Goal: Use online tool/utility: Use online tool/utility

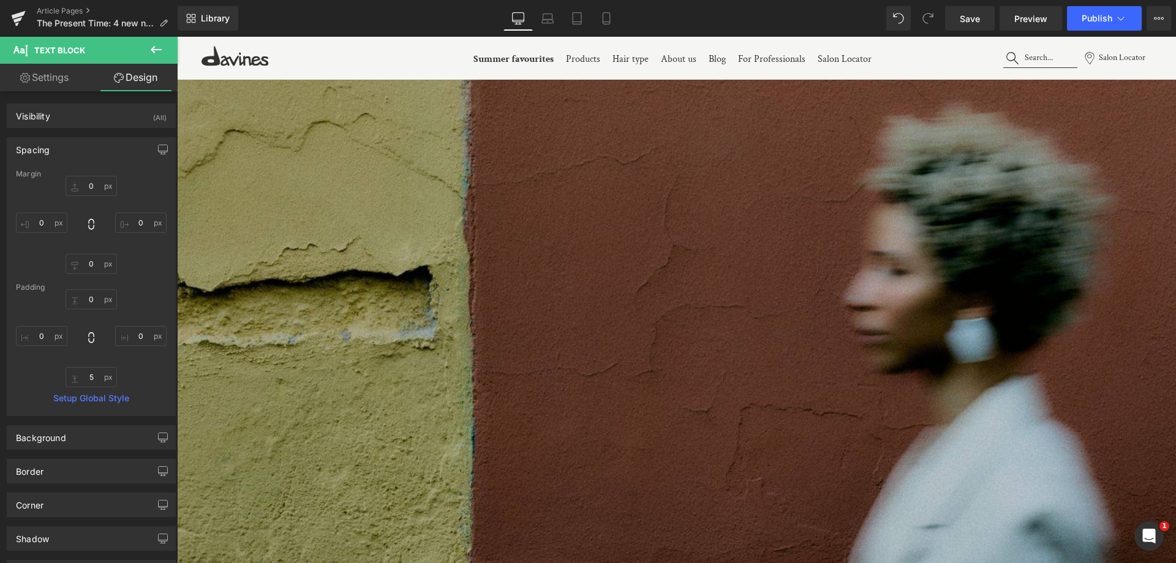
scroll to position [245, 0]
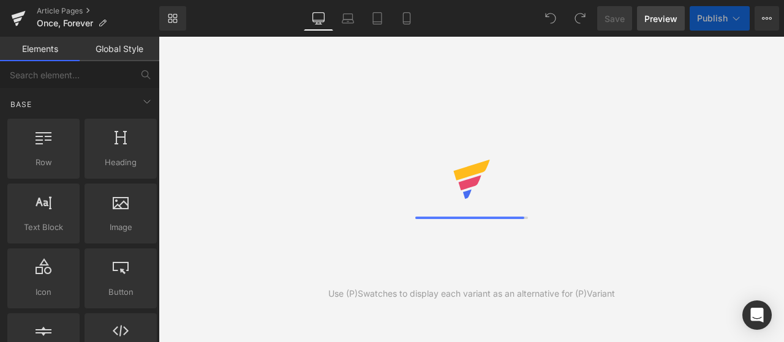
click at [653, 23] on span "Preview" at bounding box center [660, 18] width 33 height 13
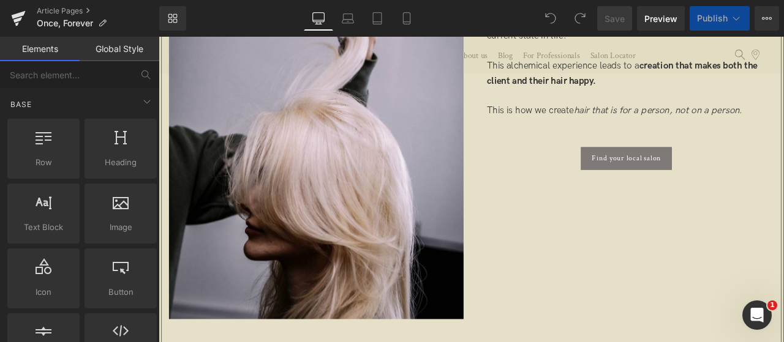
scroll to position [980, 0]
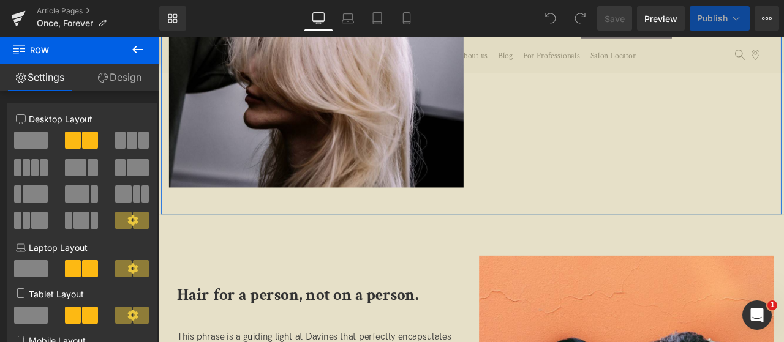
click at [113, 75] on link "Design" at bounding box center [120, 78] width 80 height 28
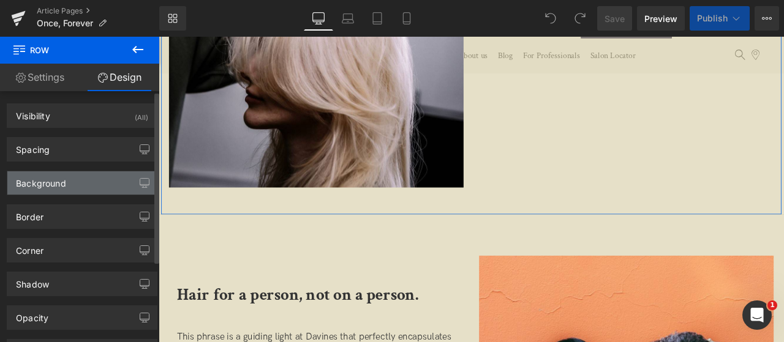
click at [69, 183] on div "Background" at bounding box center [81, 182] width 149 height 23
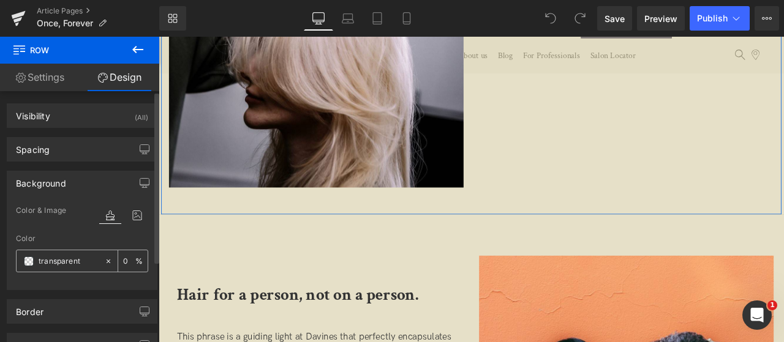
click at [70, 263] on input "text" at bounding box center [69, 261] width 60 height 13
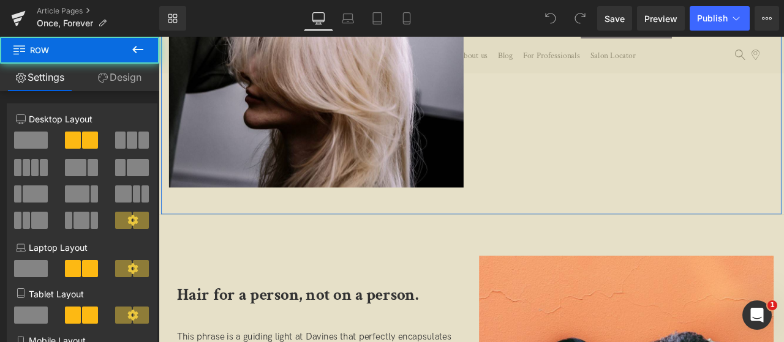
click at [133, 76] on link "Design" at bounding box center [120, 78] width 80 height 28
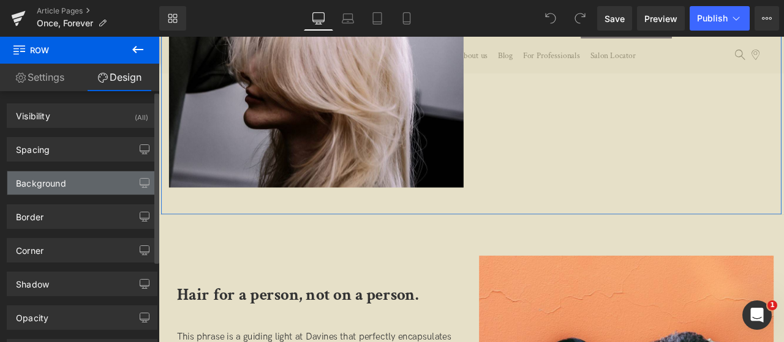
click at [85, 179] on div "Background" at bounding box center [81, 182] width 149 height 23
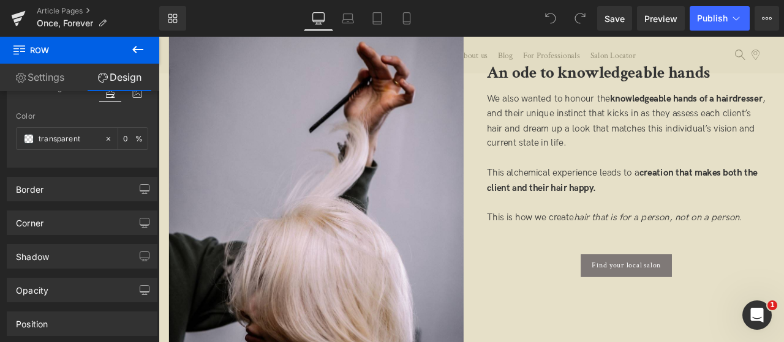
scroll to position [490, 0]
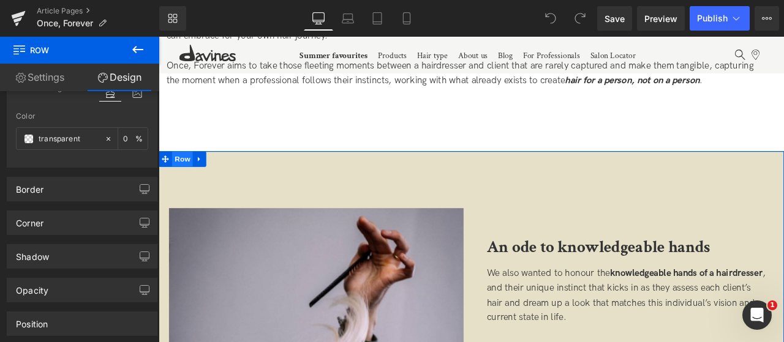
click at [190, 182] on span "Row" at bounding box center [186, 182] width 24 height 18
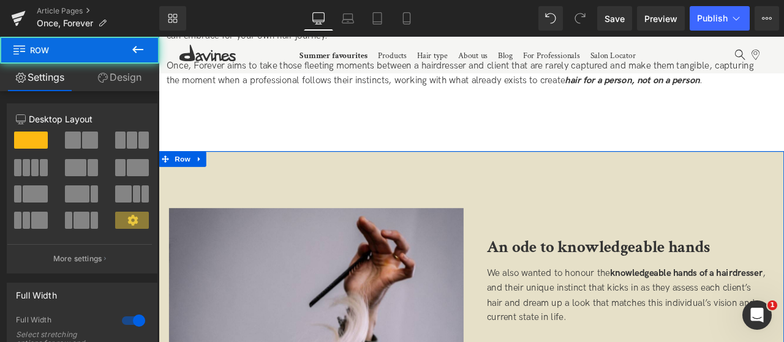
click at [120, 79] on link "Design" at bounding box center [120, 78] width 80 height 28
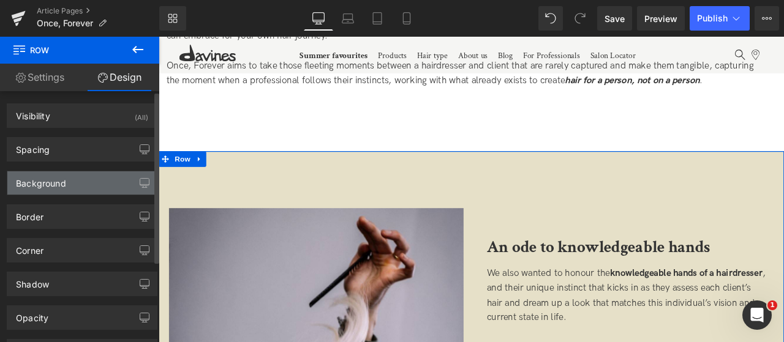
click at [85, 176] on div "Background" at bounding box center [81, 182] width 149 height 23
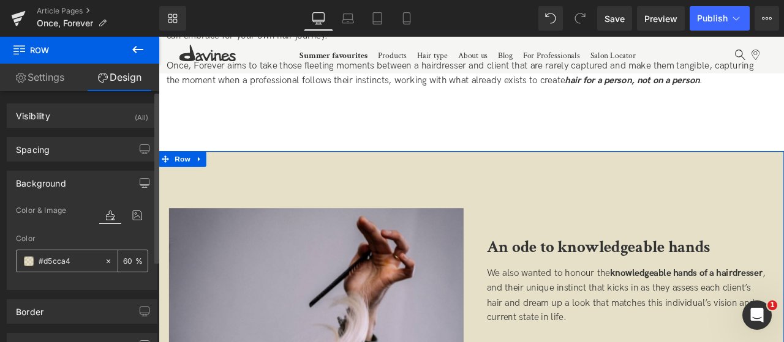
click at [28, 262] on span at bounding box center [29, 262] width 10 height 10
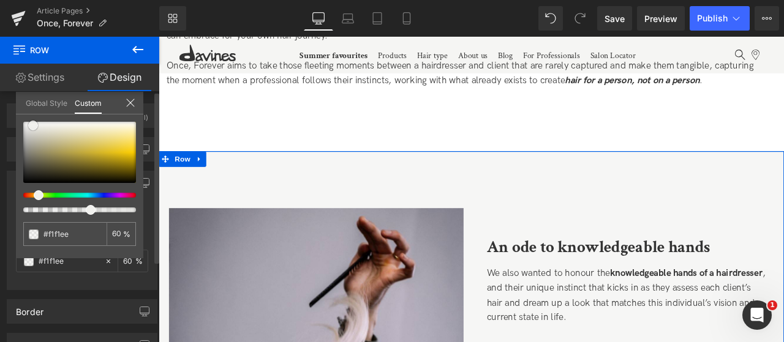
drag, startPoint x: 41, startPoint y: 143, endPoint x: 33, endPoint y: 126, distance: 19.5
click at [33, 126] on div at bounding box center [79, 152] width 113 height 61
click at [67, 238] on input "#d5cca4" at bounding box center [65, 234] width 45 height 13
click at [61, 236] on input "#d5cca4" at bounding box center [65, 234] width 45 height 13
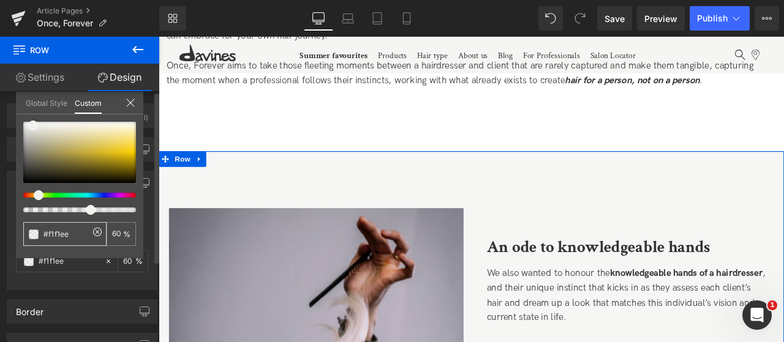
click at [61, 236] on input "#d5cca4" at bounding box center [65, 234] width 45 height 13
paste input "5f5f3"
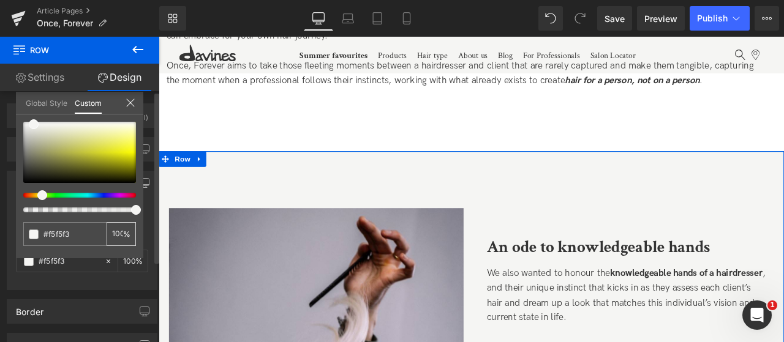
type input "#f5f5f3"
click at [120, 235] on input "60" at bounding box center [117, 234] width 11 height 9
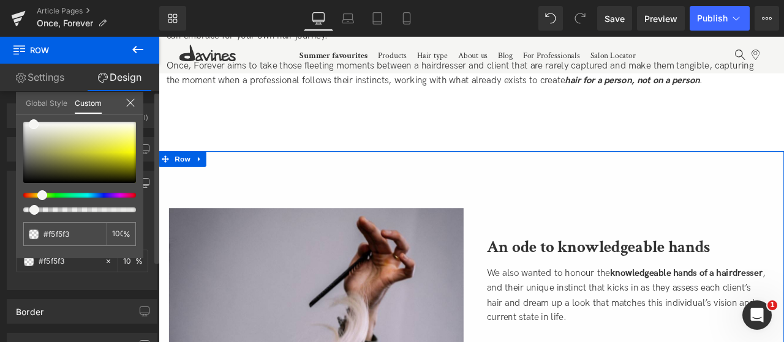
scroll to position [0, 1]
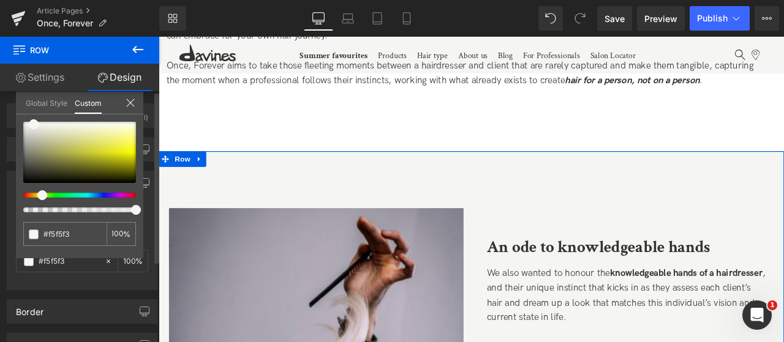
type input "100"
click at [140, 238] on div "#f5f5f3 100 %" at bounding box center [79, 190] width 127 height 137
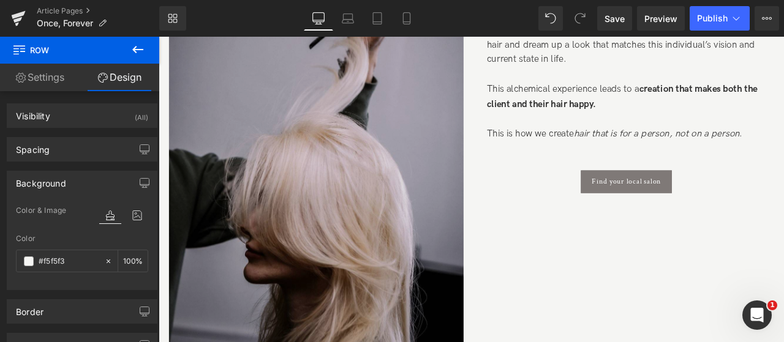
scroll to position [980, 0]
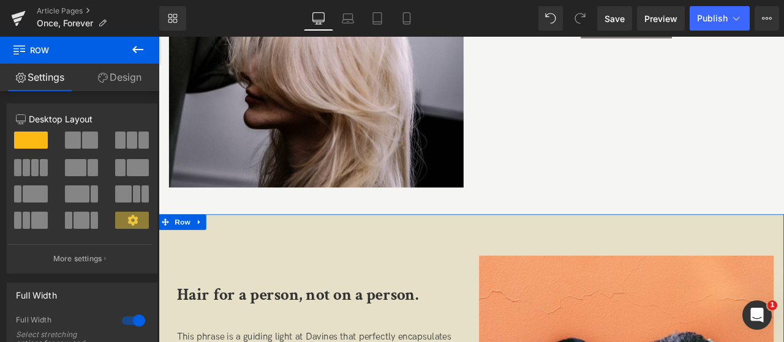
click at [118, 78] on link "Design" at bounding box center [120, 78] width 80 height 28
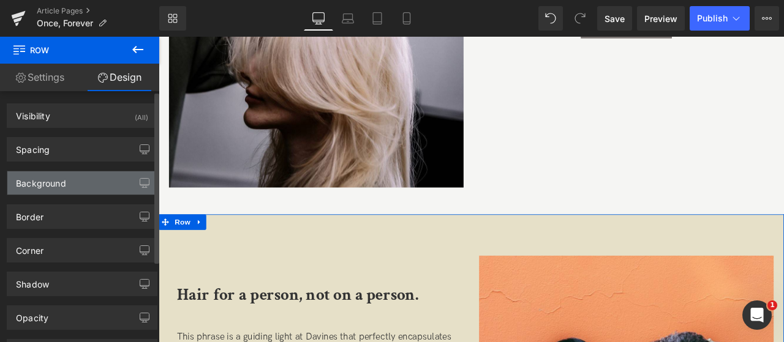
click at [70, 189] on div "Background" at bounding box center [81, 182] width 149 height 23
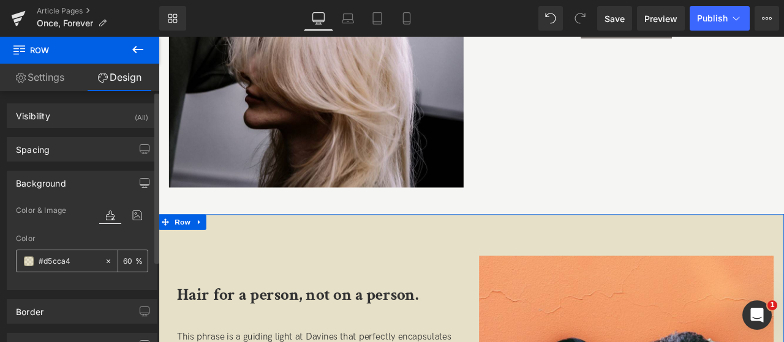
click at [64, 263] on input "#d5cca4" at bounding box center [69, 261] width 60 height 13
paste input "f5f5f3"
type input "#f5f5f3"
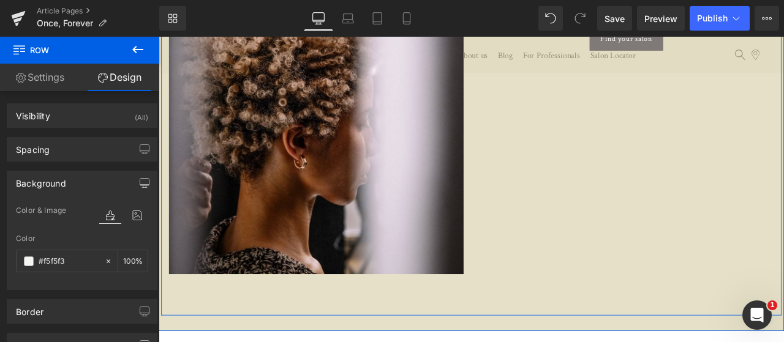
scroll to position [6488, 0]
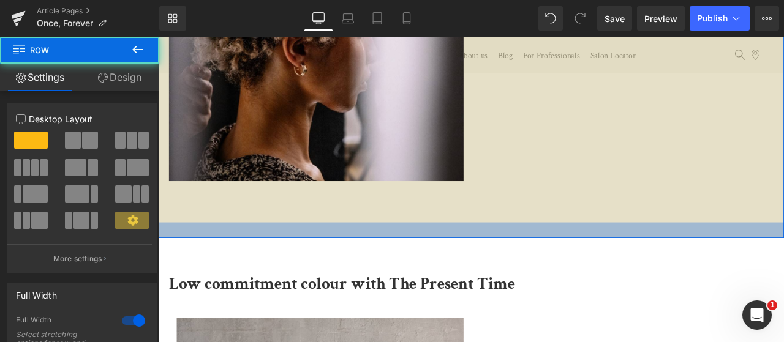
click at [234, 272] on div at bounding box center [529, 266] width 741 height 18
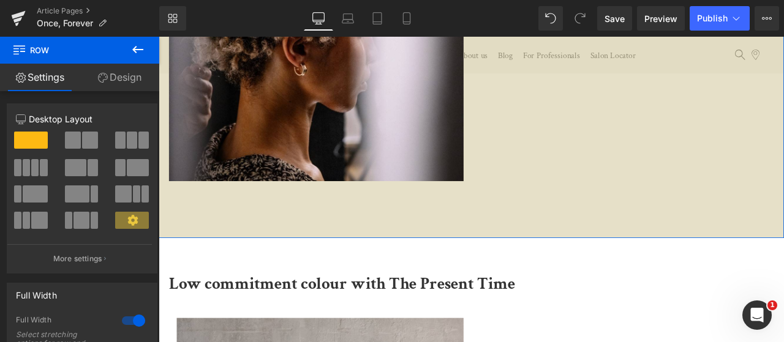
click at [116, 93] on div "12 12 12 Column Size Customizer 12 Desktop Layout Laptop Layout Tablet Layout M…" at bounding box center [82, 335] width 165 height 488
click at [116, 81] on link "Design" at bounding box center [120, 78] width 80 height 28
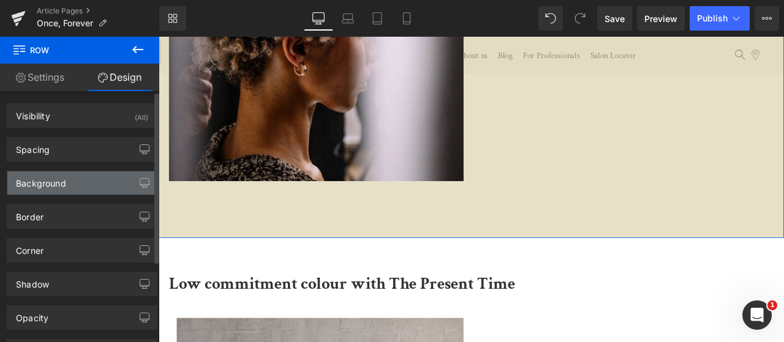
click at [73, 187] on div "Background" at bounding box center [81, 182] width 149 height 23
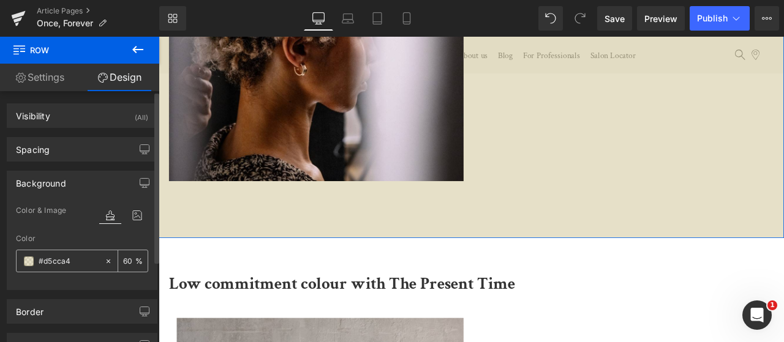
click at [82, 259] on input "#d5cca4" at bounding box center [69, 261] width 60 height 13
paste input "f5f5f3"
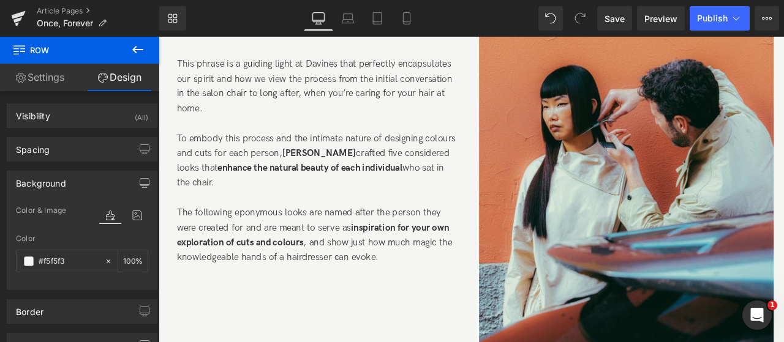
scroll to position [1314, 0]
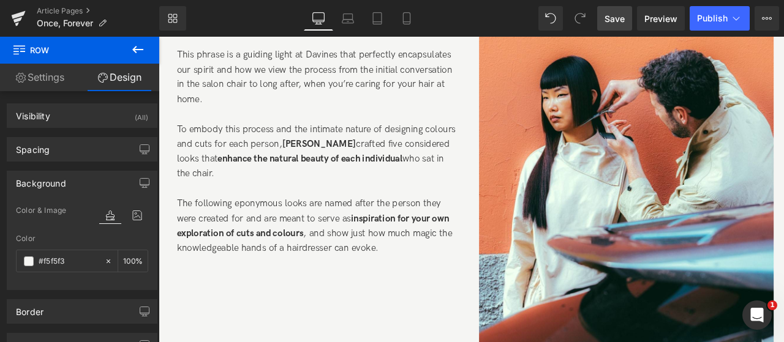
type input "#f5f5f3"
click at [623, 15] on span "Save" at bounding box center [614, 18] width 20 height 13
